Goal: Transaction & Acquisition: Book appointment/travel/reservation

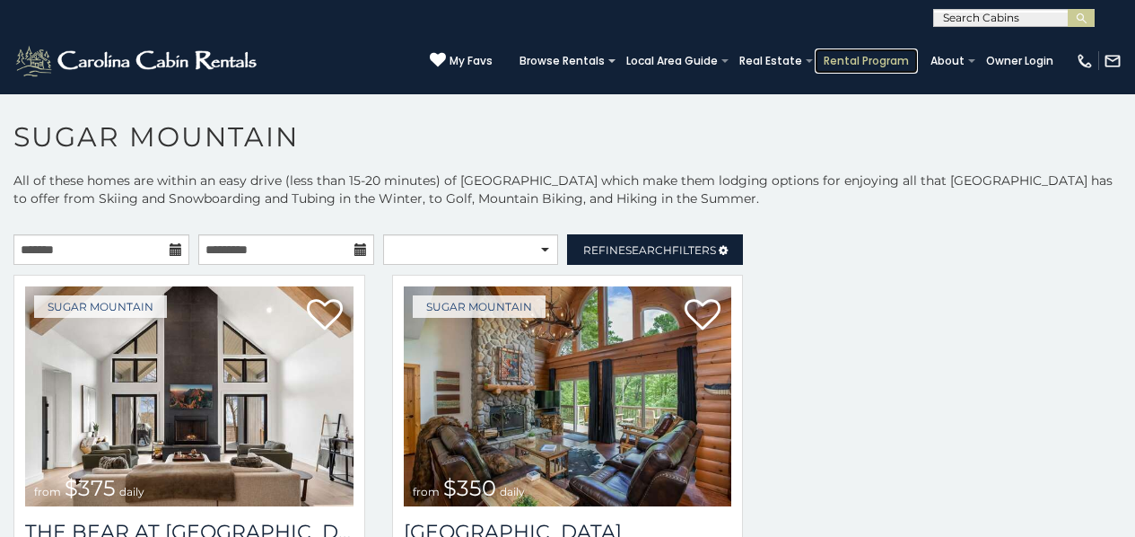
click at [902, 54] on link "Rental Program" at bounding box center [866, 60] width 103 height 25
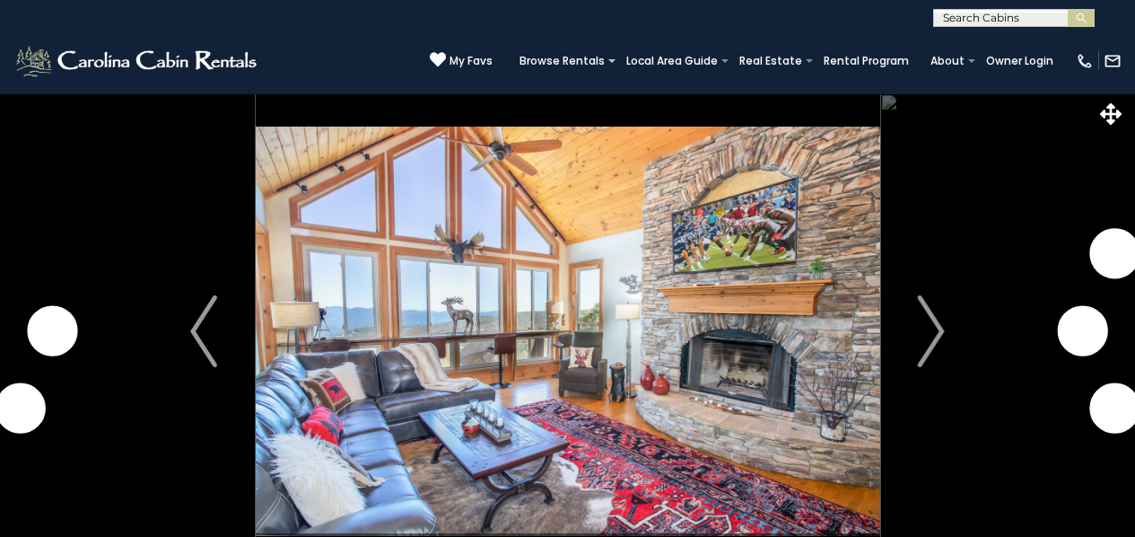
click at [493, 52] on link "My Favs" at bounding box center [461, 60] width 63 height 19
